Goal: Task Accomplishment & Management: Use online tool/utility

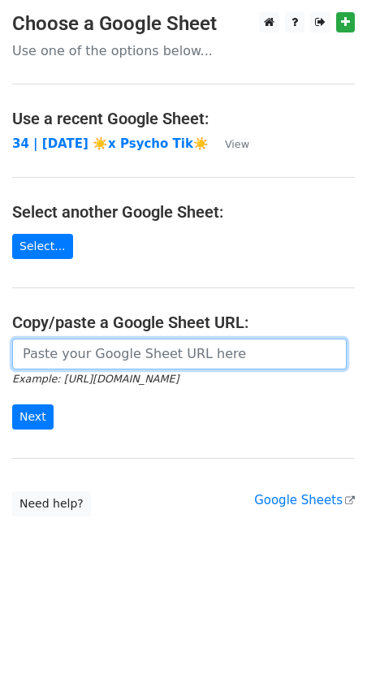
click at [106, 352] on input "url" at bounding box center [179, 354] width 334 height 31
paste input "[URL][DOMAIN_NAME]"
type input "[URL][DOMAIN_NAME]"
click at [12, 404] on input "Next" at bounding box center [32, 416] width 41 height 25
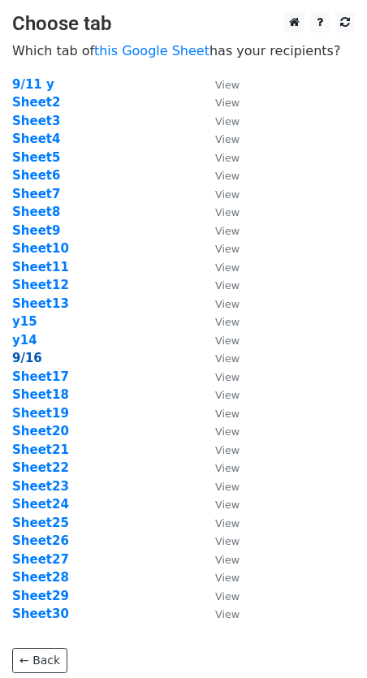
click at [24, 360] on strong "9/16" at bounding box center [27, 358] width 30 height 15
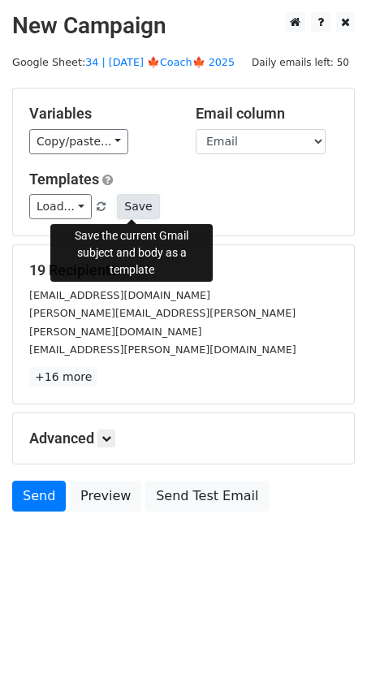
click at [118, 210] on button "Save" at bounding box center [138, 206] width 42 height 25
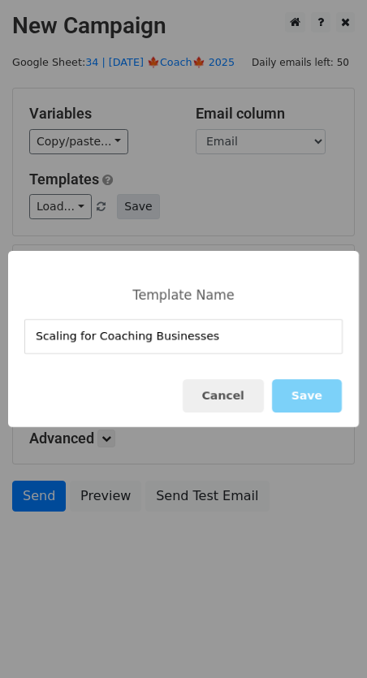
type input "Scaling for Coaching Businesses"
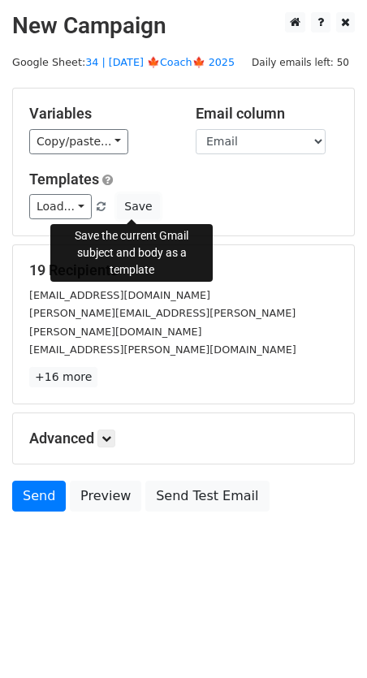
click at [137, 210] on button "Save" at bounding box center [138, 206] width 42 height 25
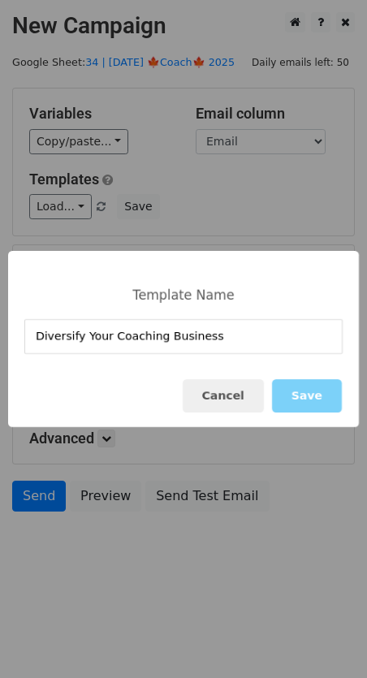
type input "Diversify Your Coaching Business"
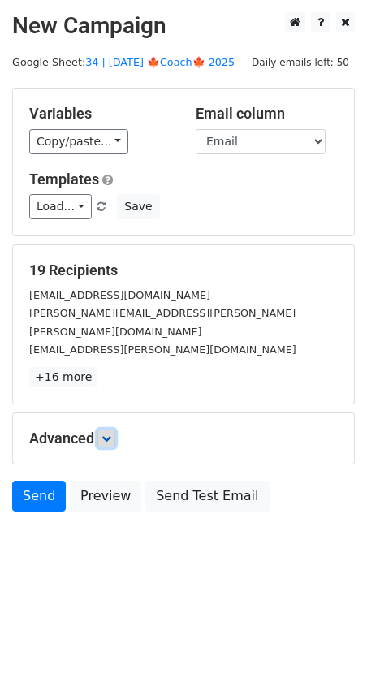
click at [110, 429] on link at bounding box center [106, 438] width 18 height 18
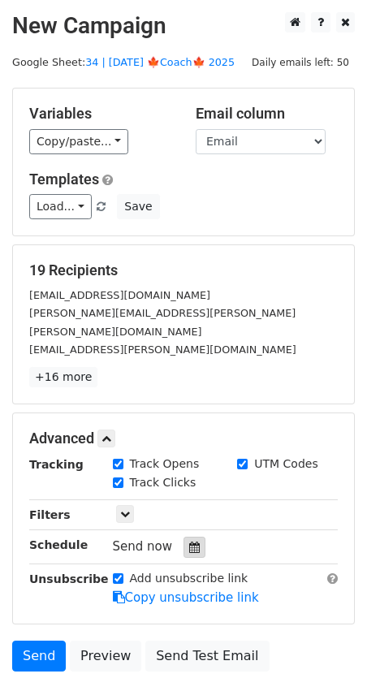
click at [190, 537] on div at bounding box center [194, 547] width 22 height 21
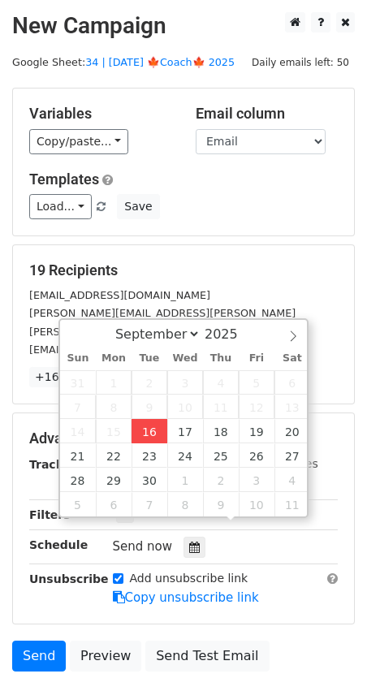
type input "2025-09-16 12:07"
type input "07"
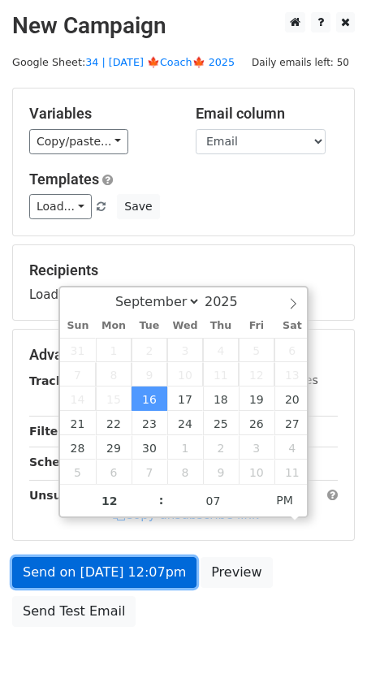
click at [136, 576] on link "Send on Sep 16 at 12:07pm" at bounding box center [104, 572] width 184 height 31
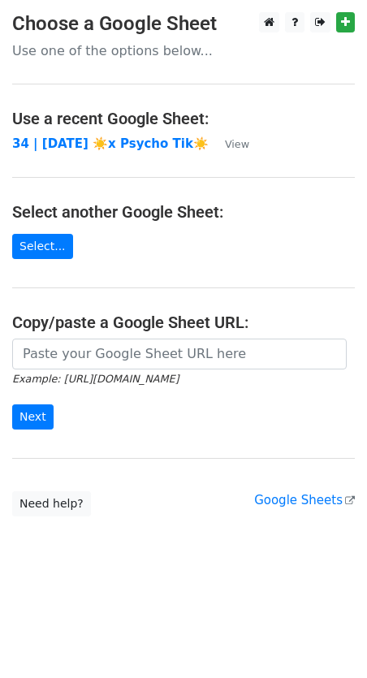
click at [144, 334] on main "Choose a Google Sheet Use one of the options below... Use a recent Google Sheet…" at bounding box center [183, 264] width 367 height 504
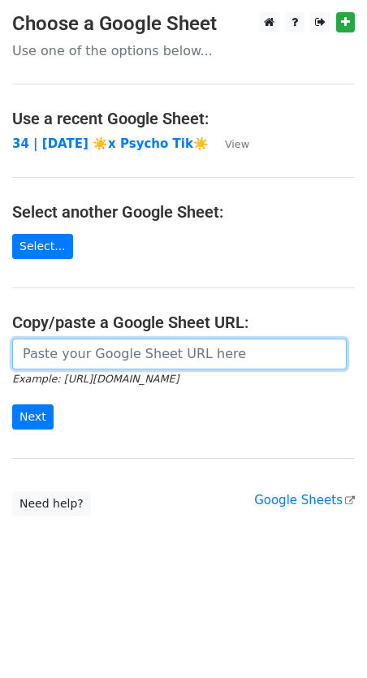
click at [110, 351] on input "url" at bounding box center [179, 354] width 334 height 31
paste input "https://docs.google.com/spreadsheets/d/1icS7f2Z1jIBHd42bhwD0F5dPtNxZT4SqQ7dnKlc…"
type input "https://docs.google.com/spreadsheets/d/1icS7f2Z1jIBHd42bhwD0F5dPtNxZT4SqQ7dnKlc…"
click at [12, 404] on input "Next" at bounding box center [32, 416] width 41 height 25
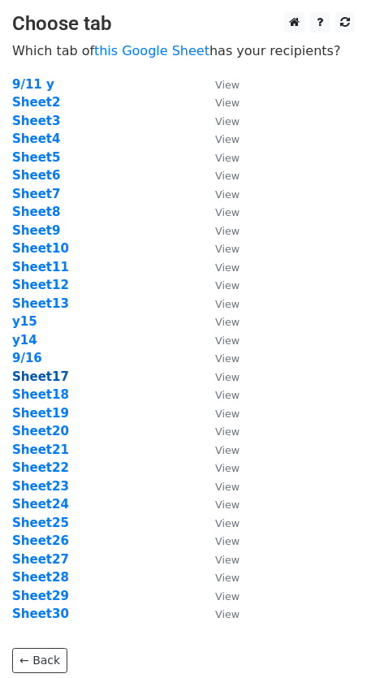
click at [37, 376] on strong "Sheet17" at bounding box center [40, 376] width 57 height 15
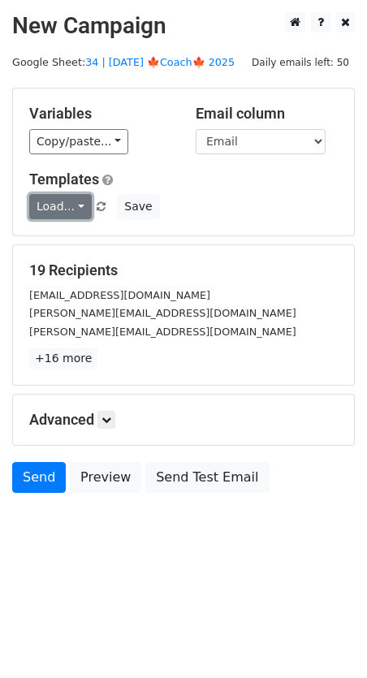
click at [67, 200] on link "Load..." at bounding box center [60, 206] width 63 height 25
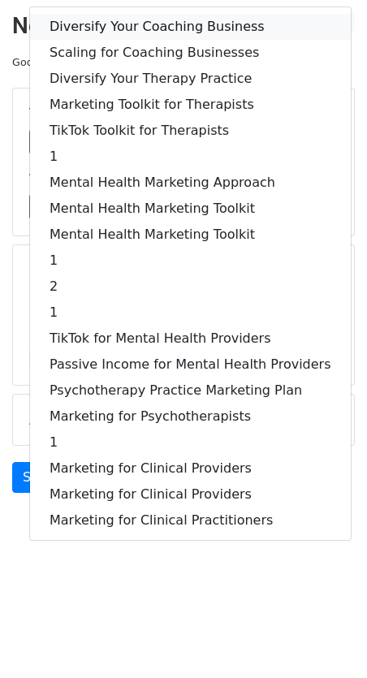
click at [127, 20] on link "Diversify Your Coaching Business" at bounding box center [190, 27] width 321 height 26
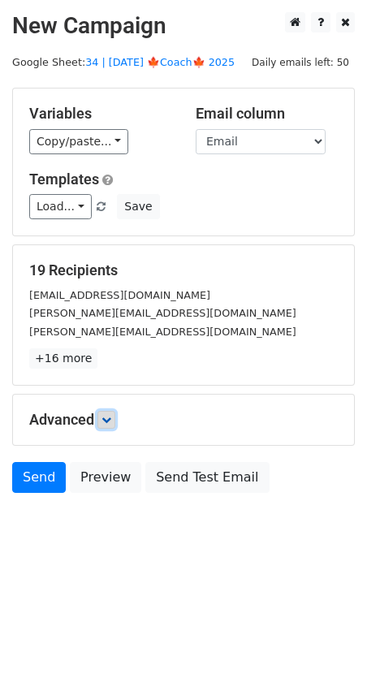
click at [111, 415] on icon at bounding box center [106, 420] width 10 height 10
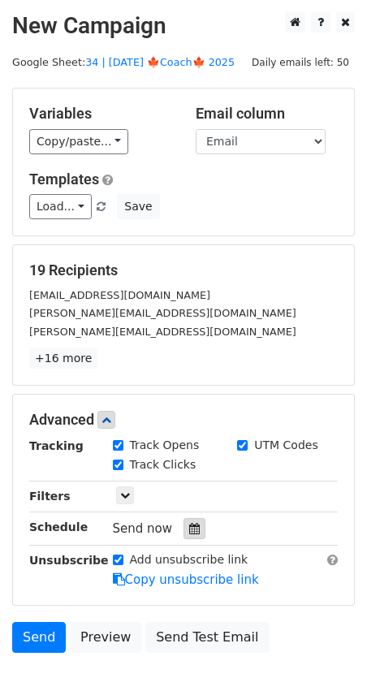
click at [196, 526] on div at bounding box center [194, 528] width 22 height 21
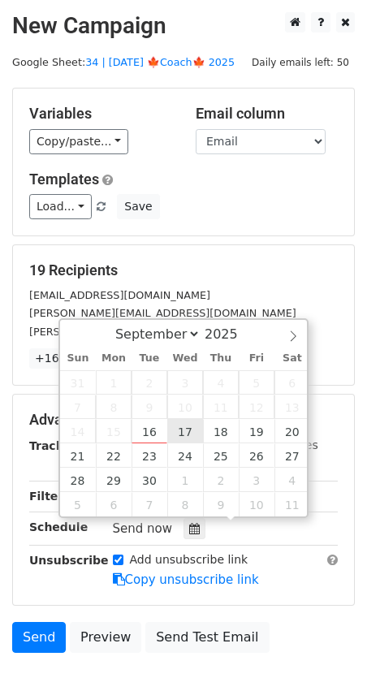
type input "2025-09-17 12:00"
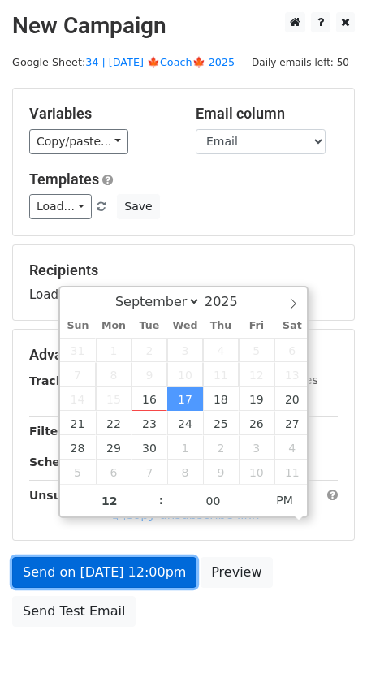
click at [146, 584] on link "Send on Sep 17 at 12:00pm" at bounding box center [104, 572] width 184 height 31
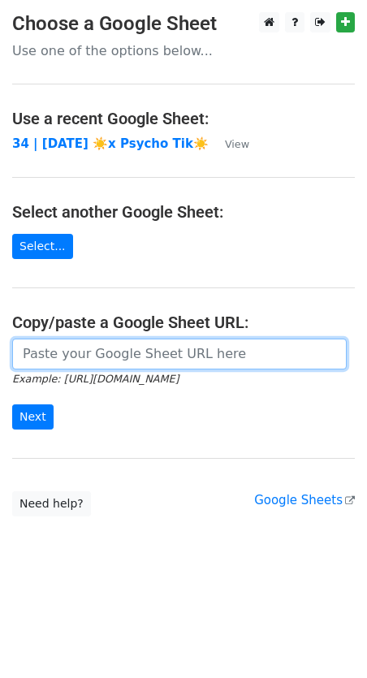
click at [119, 363] on input "url" at bounding box center [179, 354] width 334 height 31
paste input "https://docs.google.com/spreadsheets/d/1icS7f2Z1jIBHd42bhwD0F5dPtNxZT4SqQ7dnKlc…"
type input "https://docs.google.com/spreadsheets/d/1icS7f2Z1jIBHd42bhwD0F5dPtNxZT4SqQ7dnKlc…"
click at [12, 404] on input "Next" at bounding box center [32, 416] width 41 height 25
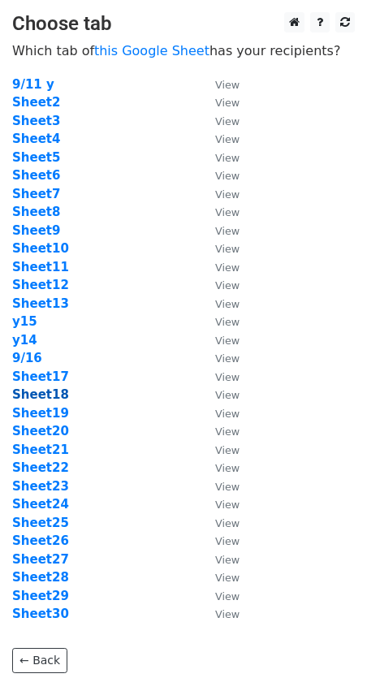
click at [41, 395] on strong "Sheet18" at bounding box center [40, 394] width 57 height 15
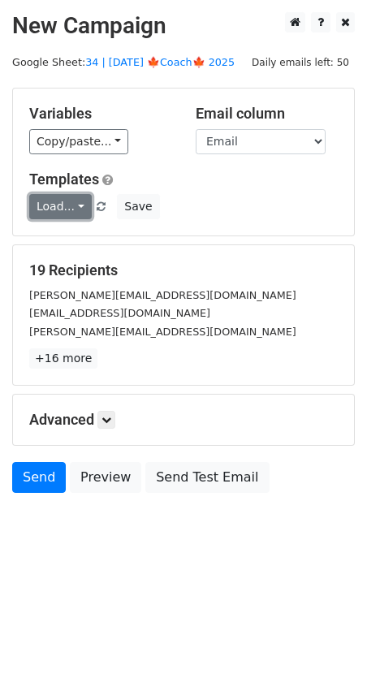
click at [60, 201] on link "Load..." at bounding box center [60, 206] width 63 height 25
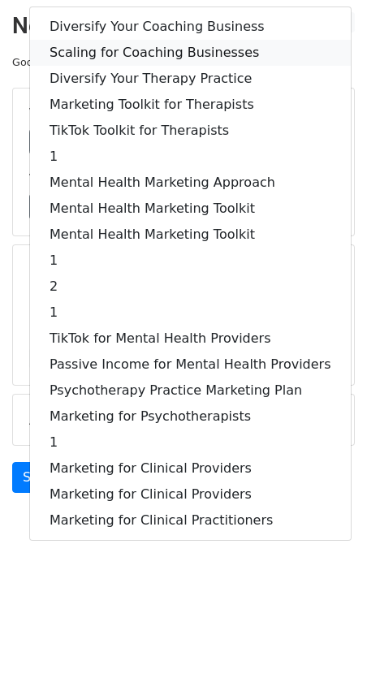
click at [138, 49] on link "Scaling for Coaching Businesses" at bounding box center [190, 53] width 321 height 26
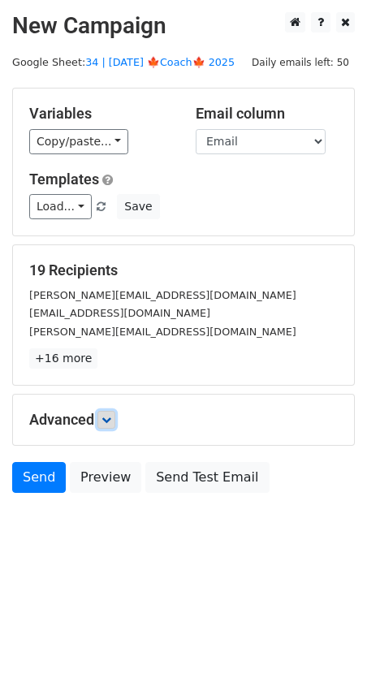
click at [115, 416] on link at bounding box center [106, 420] width 18 height 18
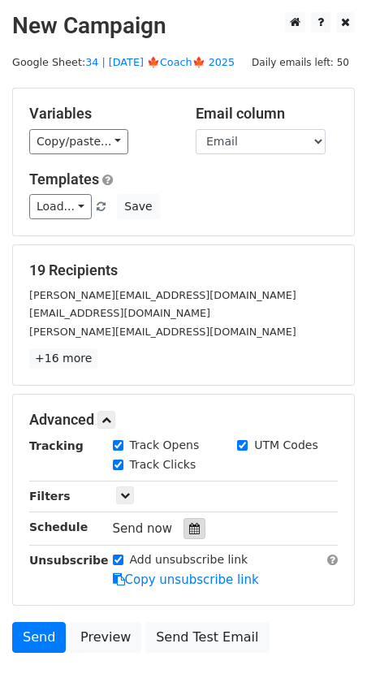
click at [189, 528] on icon at bounding box center [194, 528] width 11 height 11
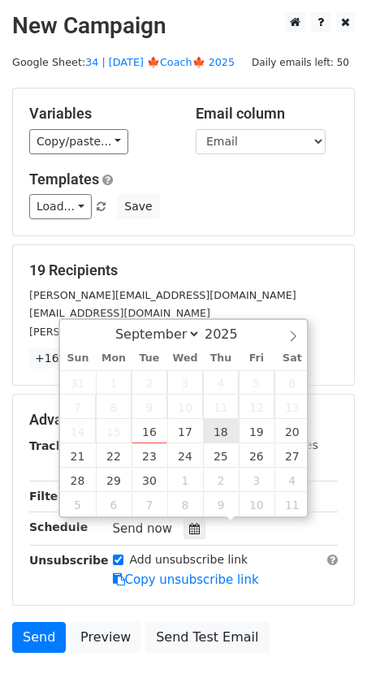
type input "[DATE] 12:00"
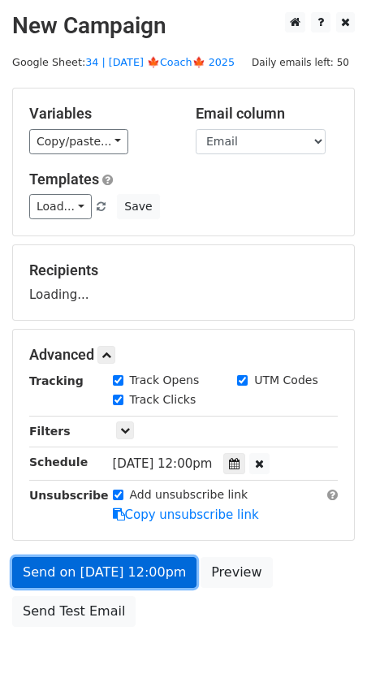
click at [138, 574] on link "Send on [DATE] 12:00pm" at bounding box center [104, 572] width 184 height 31
